Goal: Information Seeking & Learning: Learn about a topic

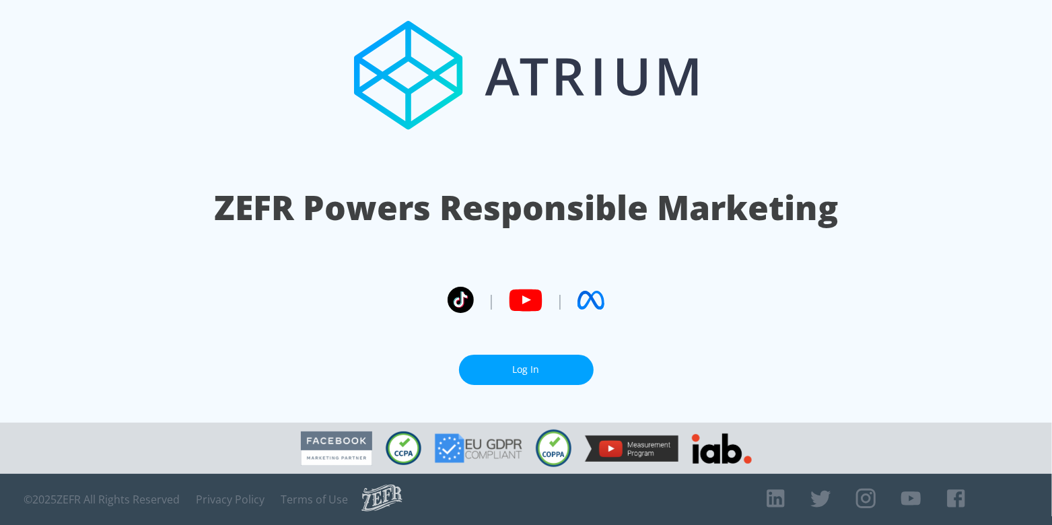
click at [540, 367] on link "Log In" at bounding box center [526, 370] width 135 height 30
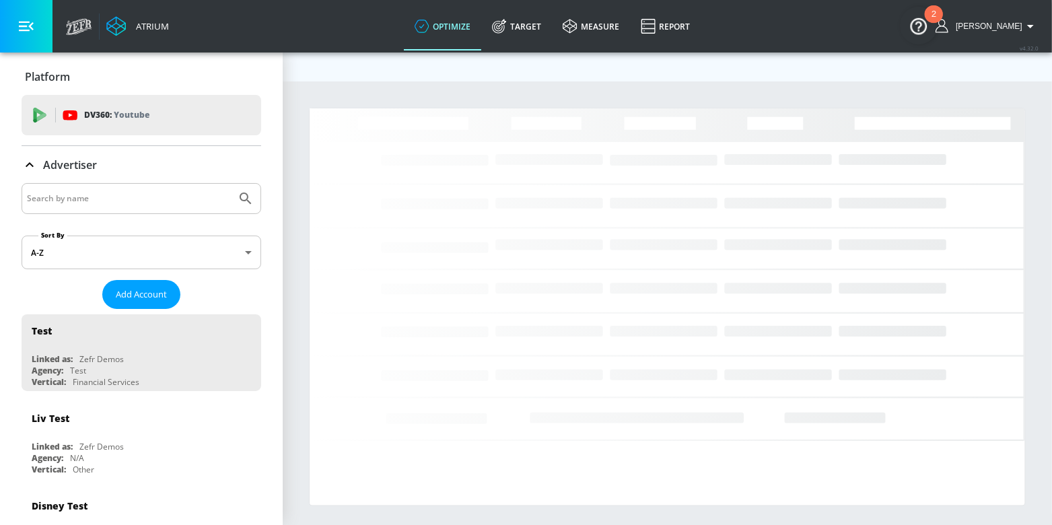
click at [79, 193] on input "Search by name" at bounding box center [129, 198] width 204 height 17
type input "sgrindle"
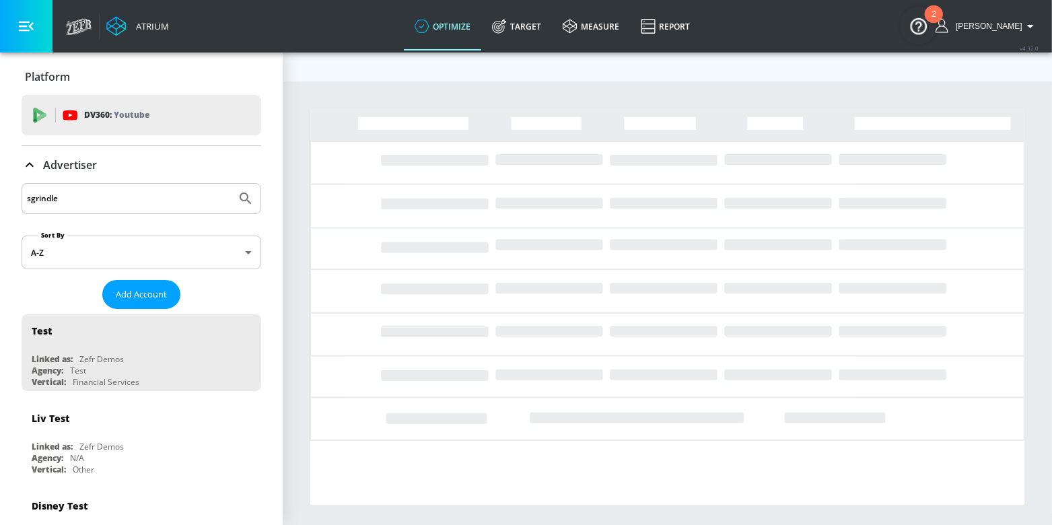
click at [231, 184] on button "Submit Search" at bounding box center [246, 199] width 30 height 30
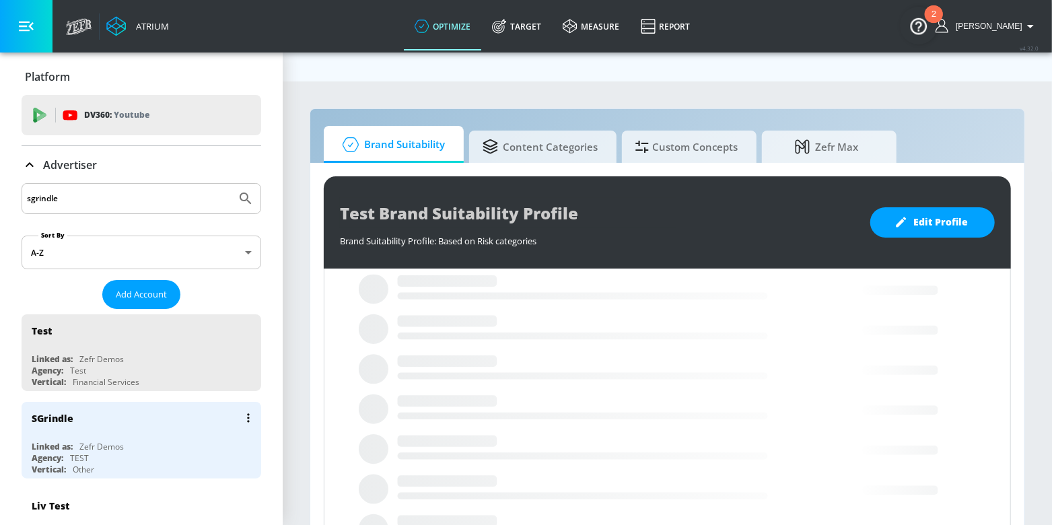
click at [90, 423] on div "SGrindle" at bounding box center [145, 418] width 226 height 32
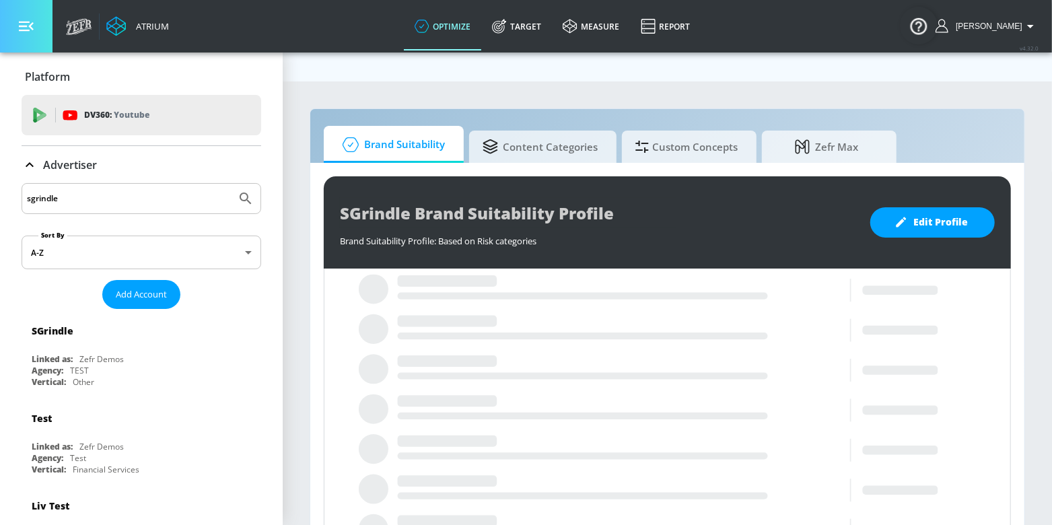
click at [26, 23] on icon "button" at bounding box center [26, 26] width 15 height 15
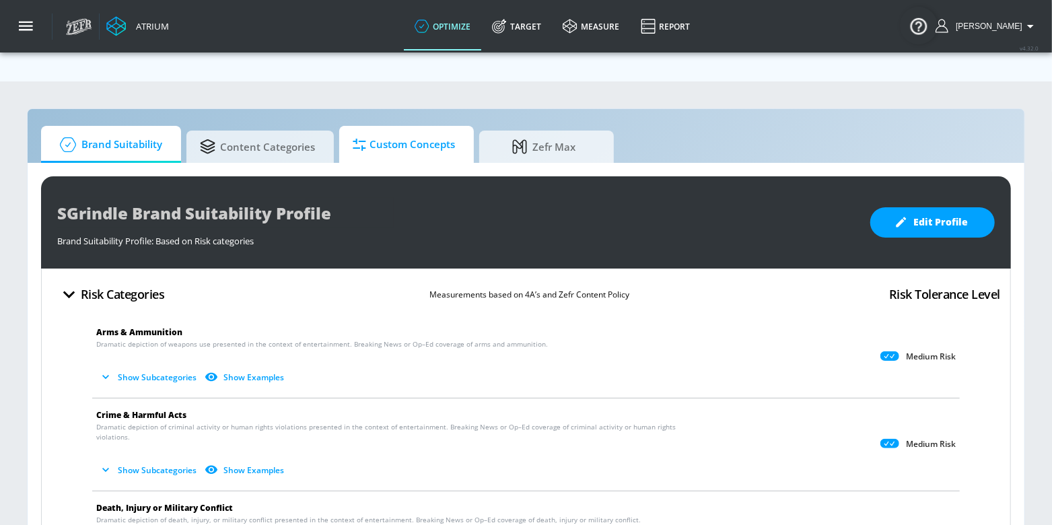
click at [360, 139] on icon at bounding box center [359, 145] width 13 height 12
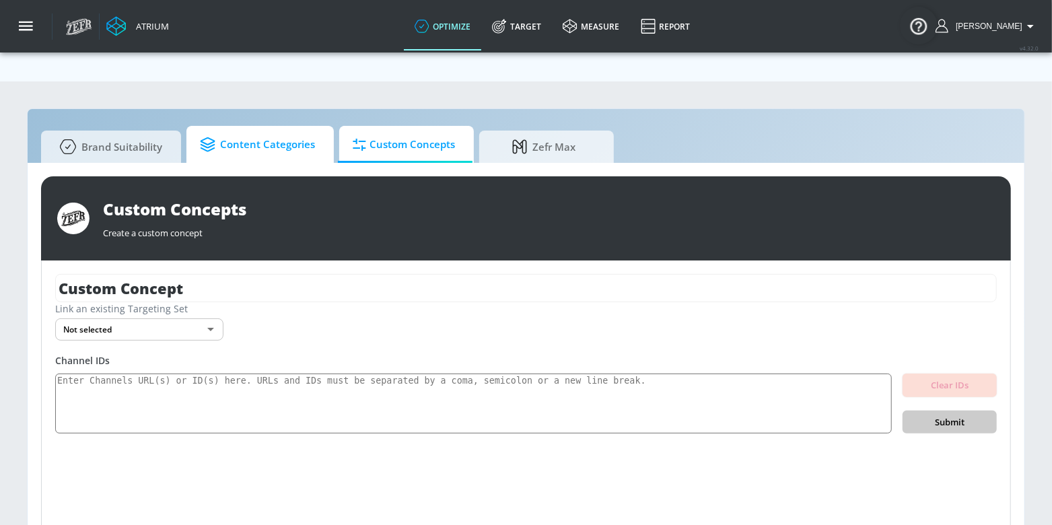
click at [288, 129] on span "Content Categories" at bounding box center [257, 145] width 115 height 32
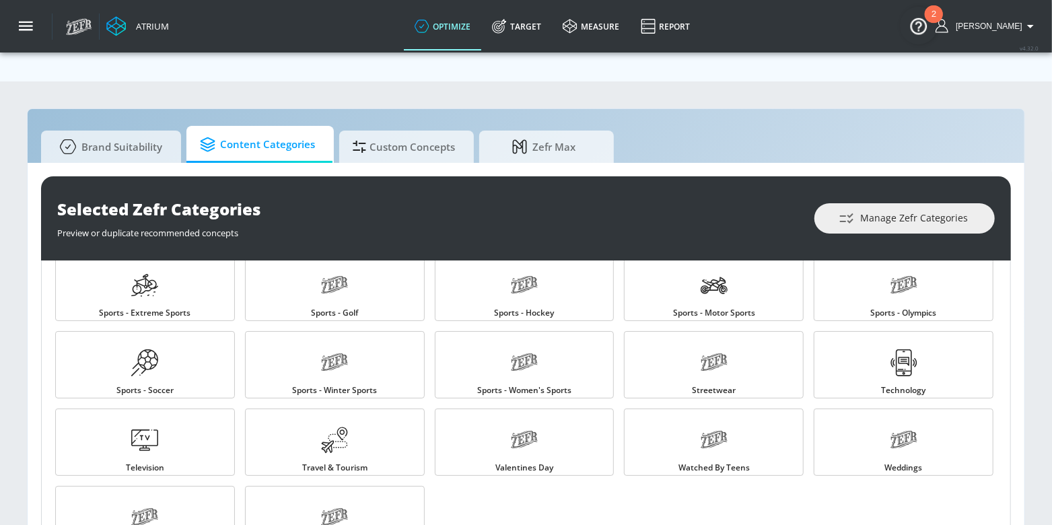
scroll to position [1415, 0]
click at [667, 275] on link "Sports - Motor Sports" at bounding box center [714, 285] width 180 height 67
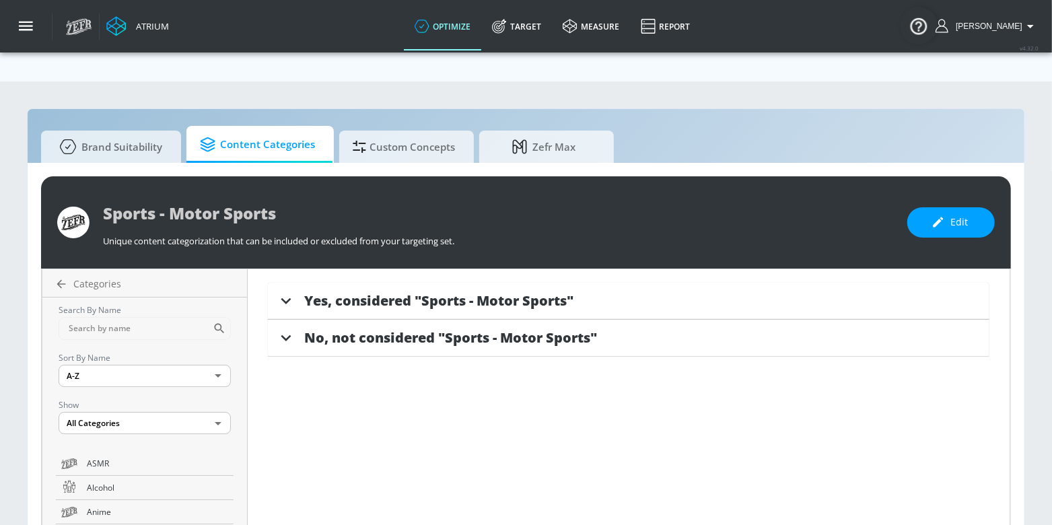
click at [441, 283] on div "Yes, considered "Sports - Motor Sports"" at bounding box center [628, 301] width 721 height 37
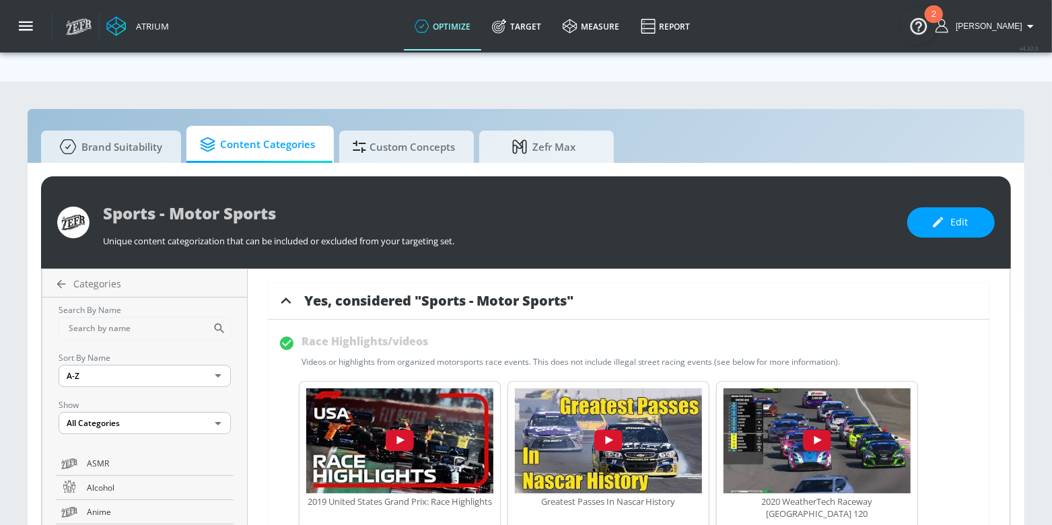
drag, startPoint x: 293, startPoint y: 307, endPoint x: 834, endPoint y: 326, distance: 540.6
click at [834, 330] on div "Race Highlights/videos Videos or highlights from organized motorsports race eve…" at bounding box center [629, 348] width 700 height 37
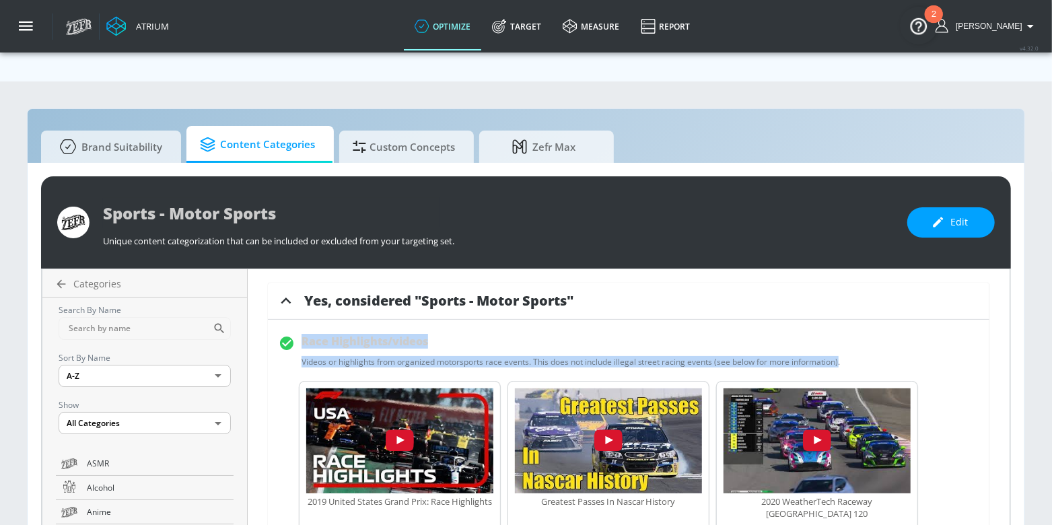
click at [301, 330] on div "Race Highlights/videos Videos or highlights from organized motorsports race eve…" at bounding box center [570, 348] width 539 height 37
copy div "Videos or highlights from organized motorsports race events. This does not incl…"
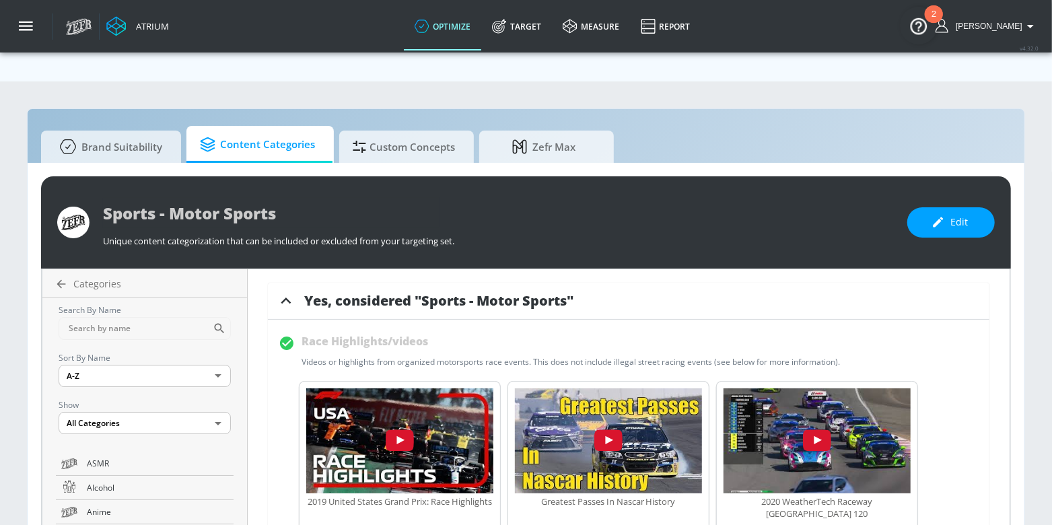
click at [436, 330] on div "Race Highlights/videos Videos or highlights from organized motorsports race eve…" at bounding box center [629, 348] width 700 height 37
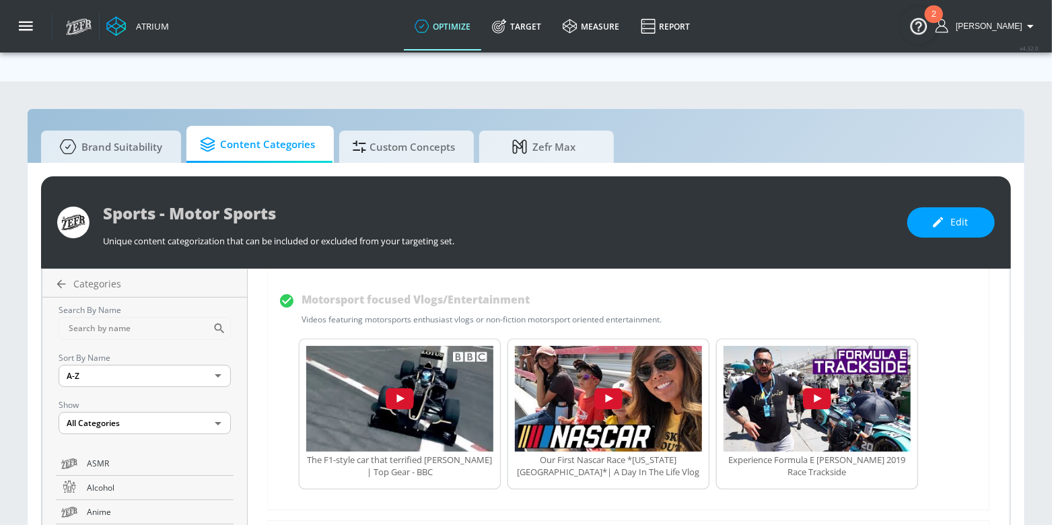
scroll to position [537, 0]
